Goal: Task Accomplishment & Management: Manage account settings

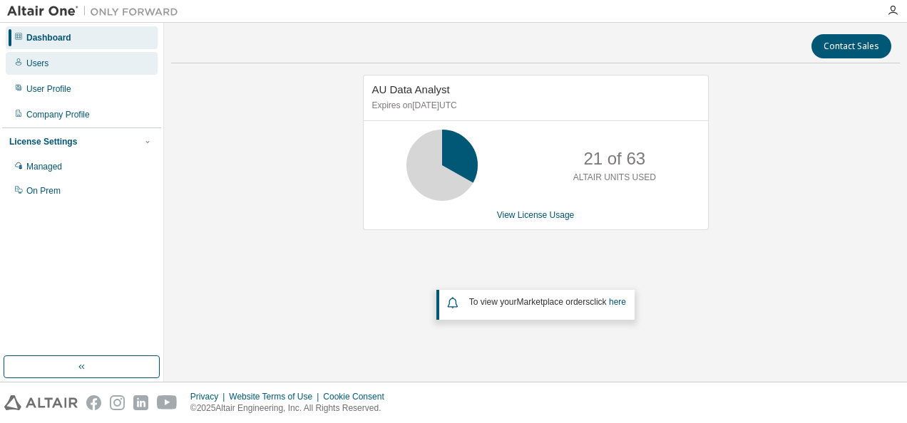
click at [88, 68] on div "Users" at bounding box center [82, 63] width 152 height 23
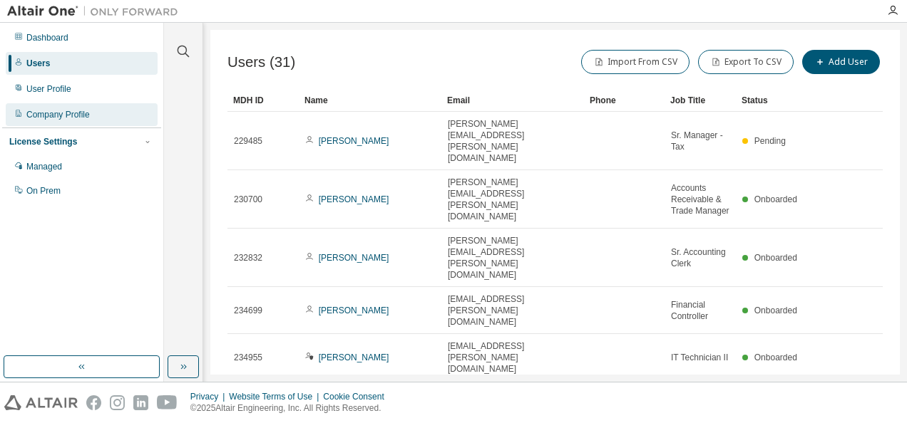
click at [103, 103] on div "Company Profile" at bounding box center [82, 114] width 152 height 23
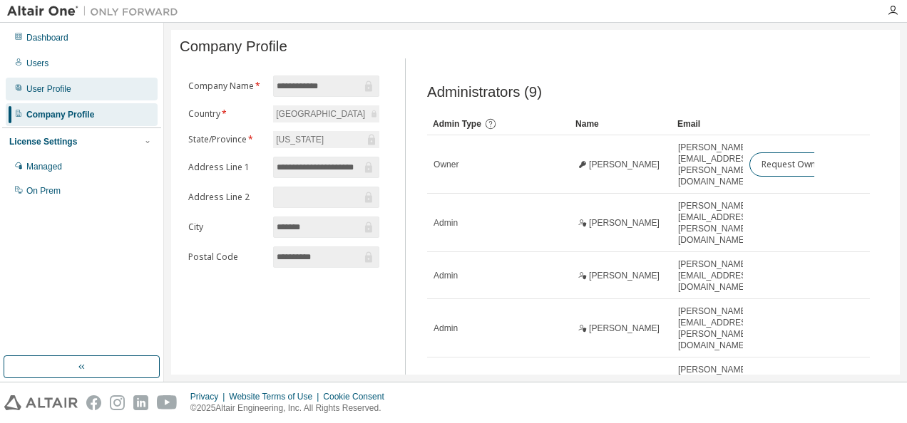
click at [103, 93] on div "User Profile" at bounding box center [82, 89] width 152 height 23
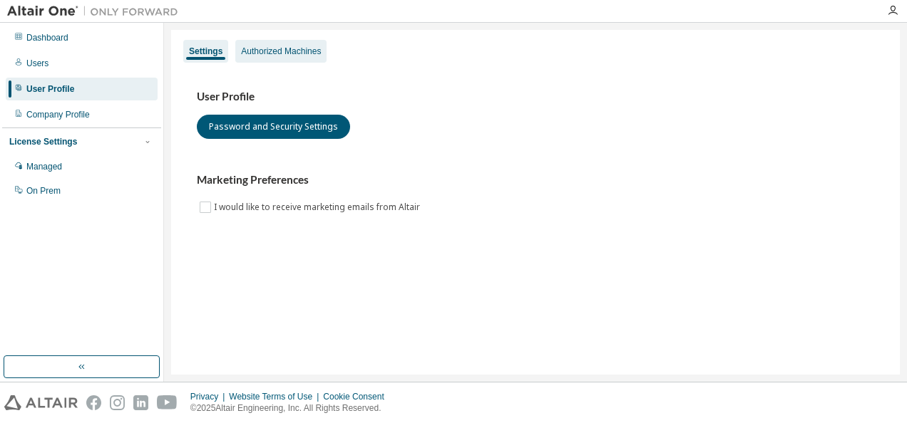
click at [281, 45] on div "Authorized Machines" at bounding box center [280, 51] width 91 height 23
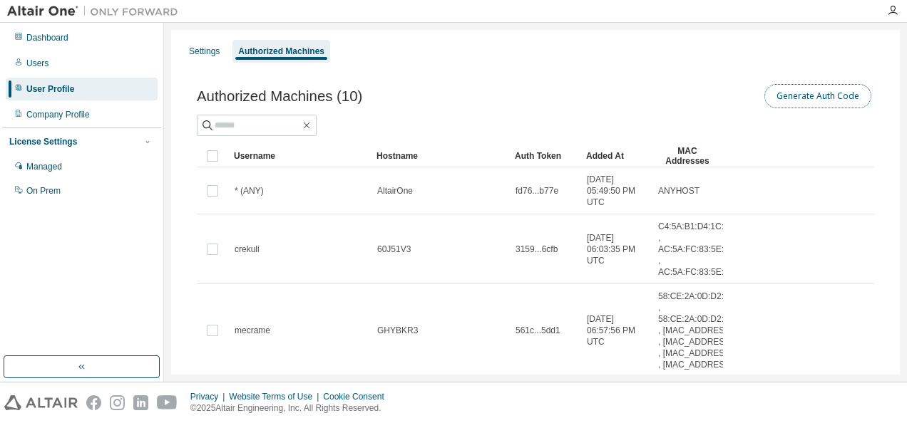
click at [801, 98] on button "Generate Auth Code" at bounding box center [817, 96] width 107 height 24
